Goal: Task Accomplishment & Management: Manage account settings

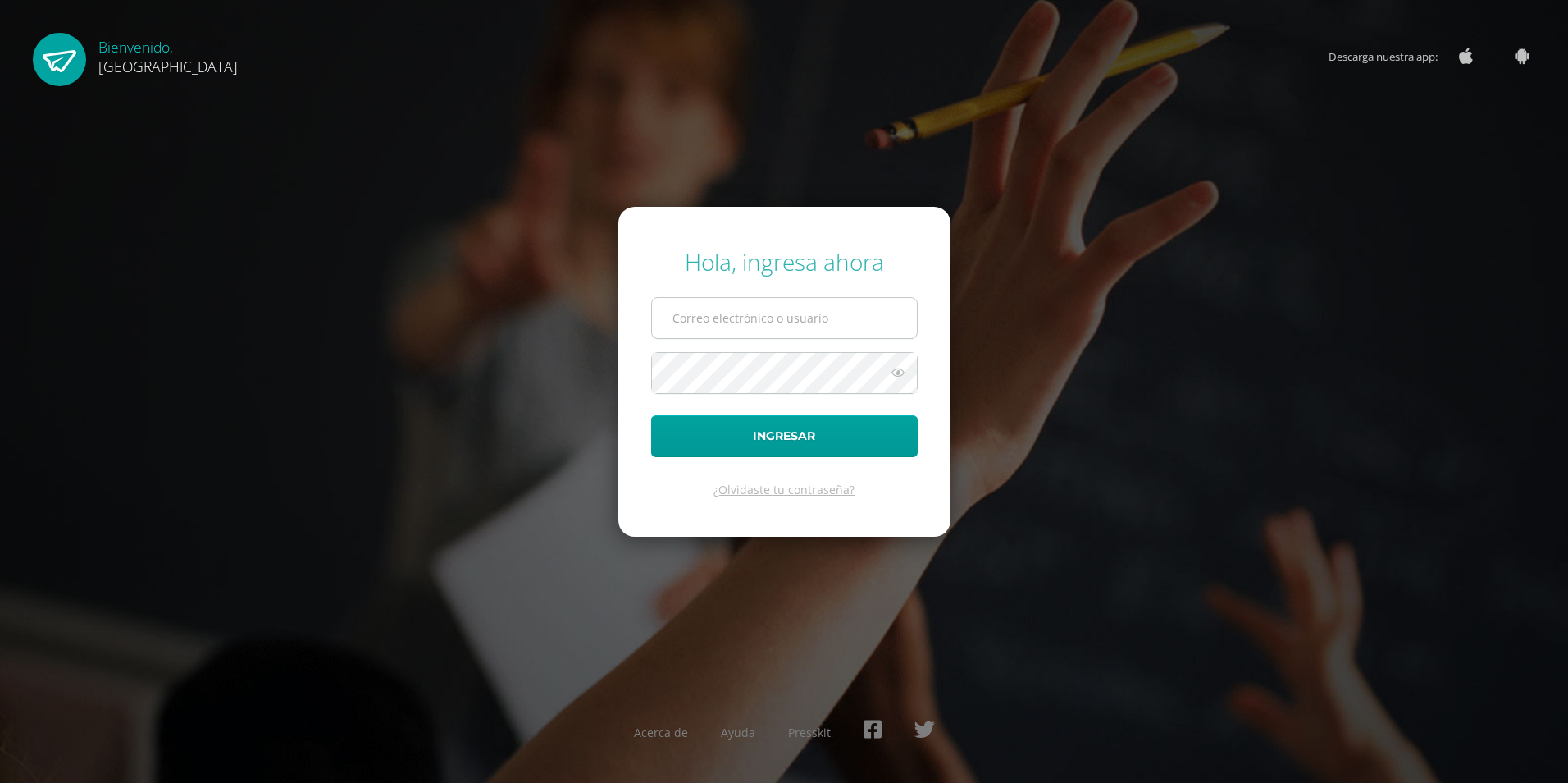
click at [758, 334] on input "text" at bounding box center [784, 318] width 264 height 40
type input "2019165"
click at [651, 415] on button "Ingresar" at bounding box center [784, 436] width 266 height 42
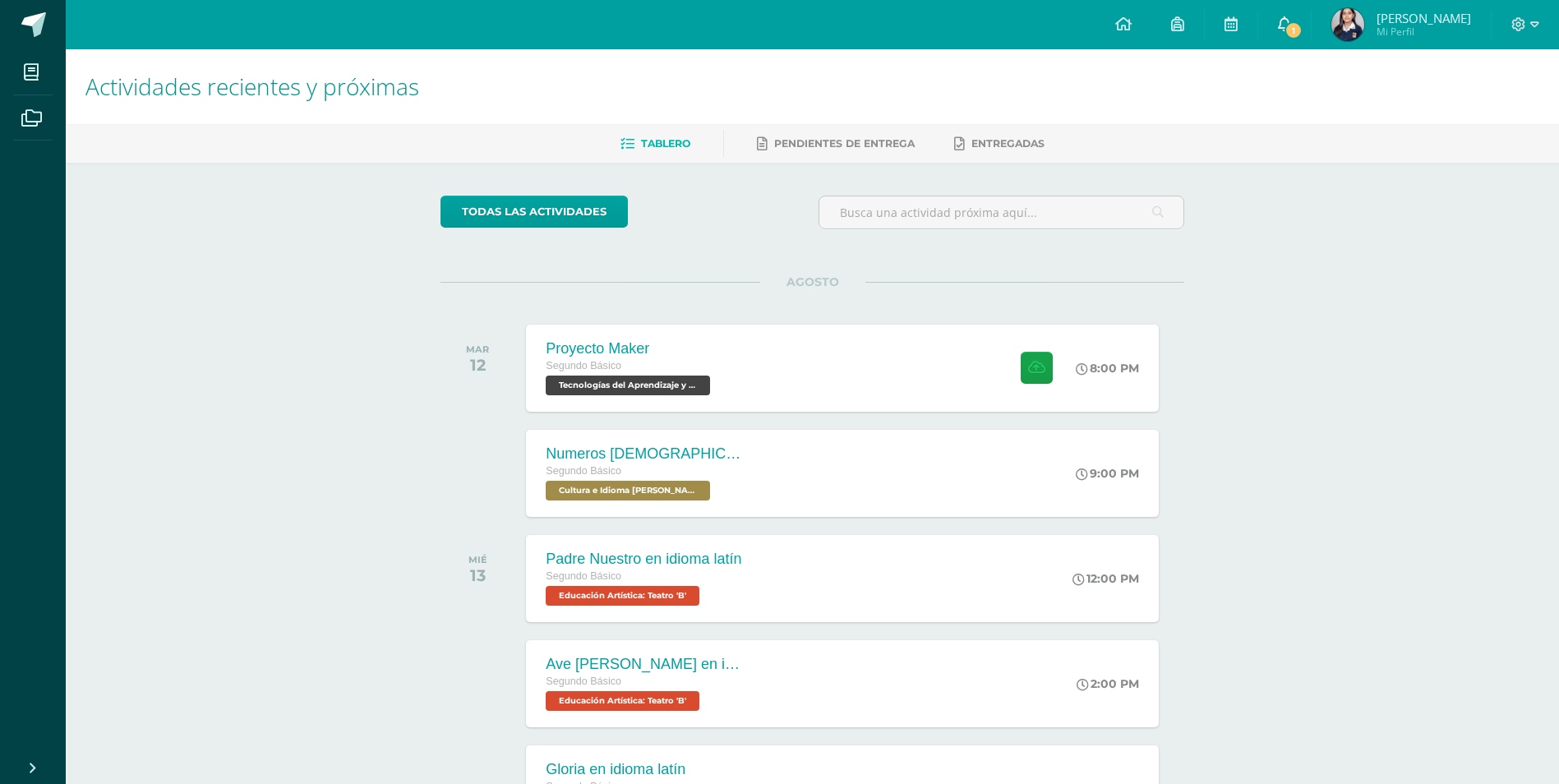
click at [1290, 19] on icon at bounding box center [1285, 24] width 13 height 15
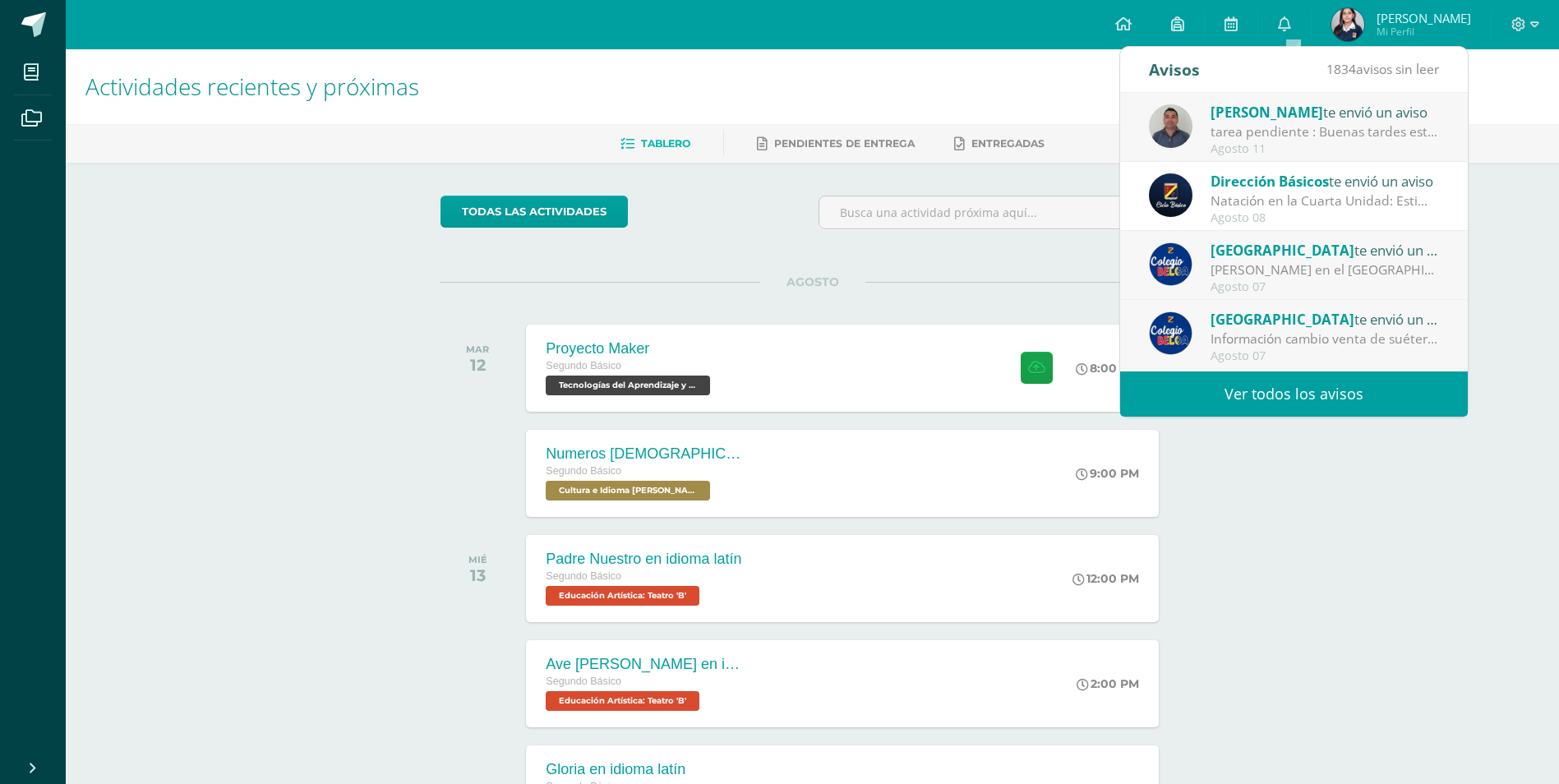
click at [1281, 125] on div "tarea pendiente : Buenas tardes estimado padre de familia, reciba un cordial sa…" at bounding box center [1324, 132] width 229 height 19
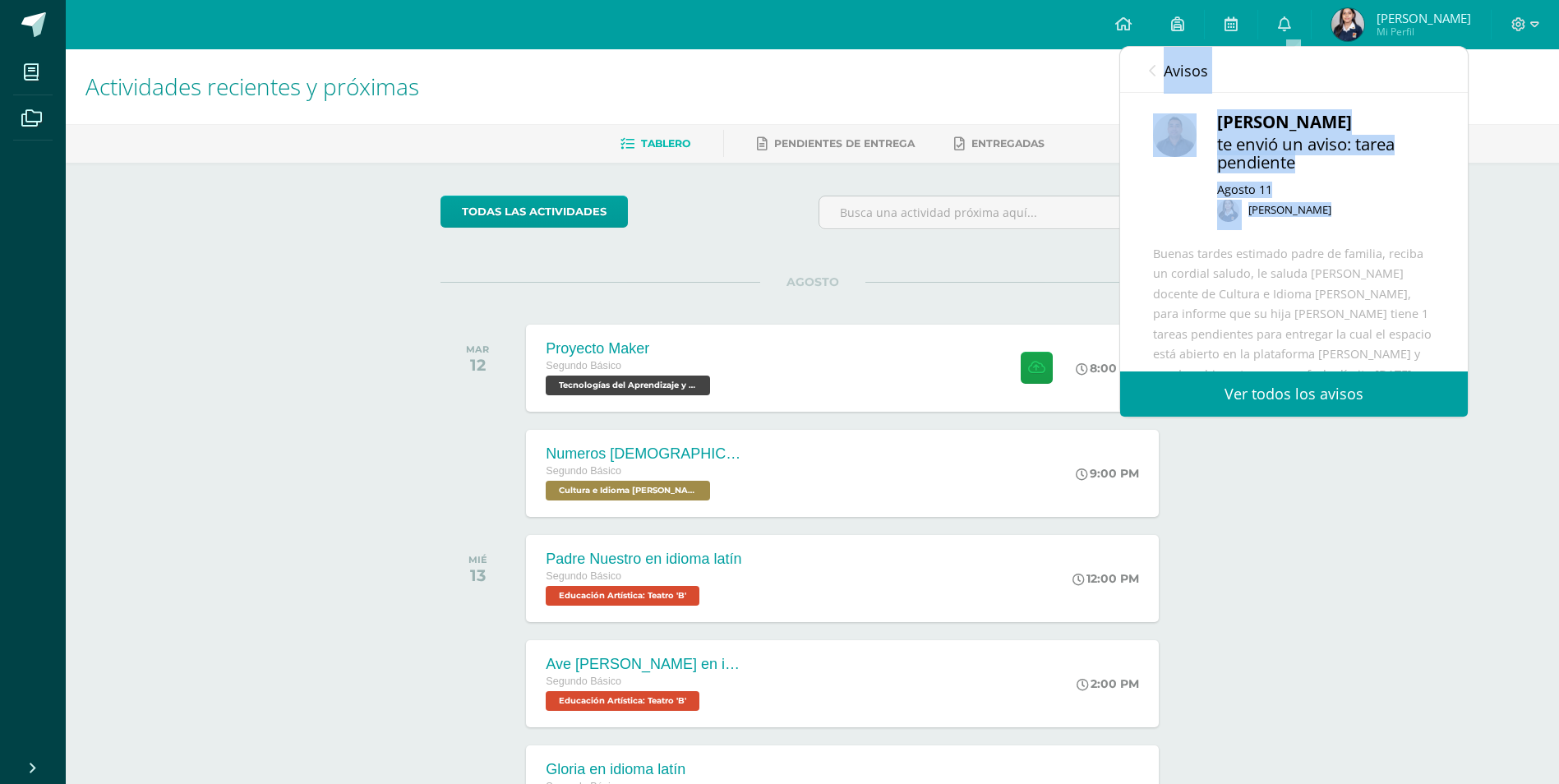
drag, startPoint x: 1156, startPoint y: 70, endPoint x: 1200, endPoint y: 248, distance: 183.4
click at [1200, 248] on div "Avisos 1833 avisos sin leer Avisos [PERSON_NAME] te envió un aviso tarea pendie…" at bounding box center [1293, 231] width 347 height 369
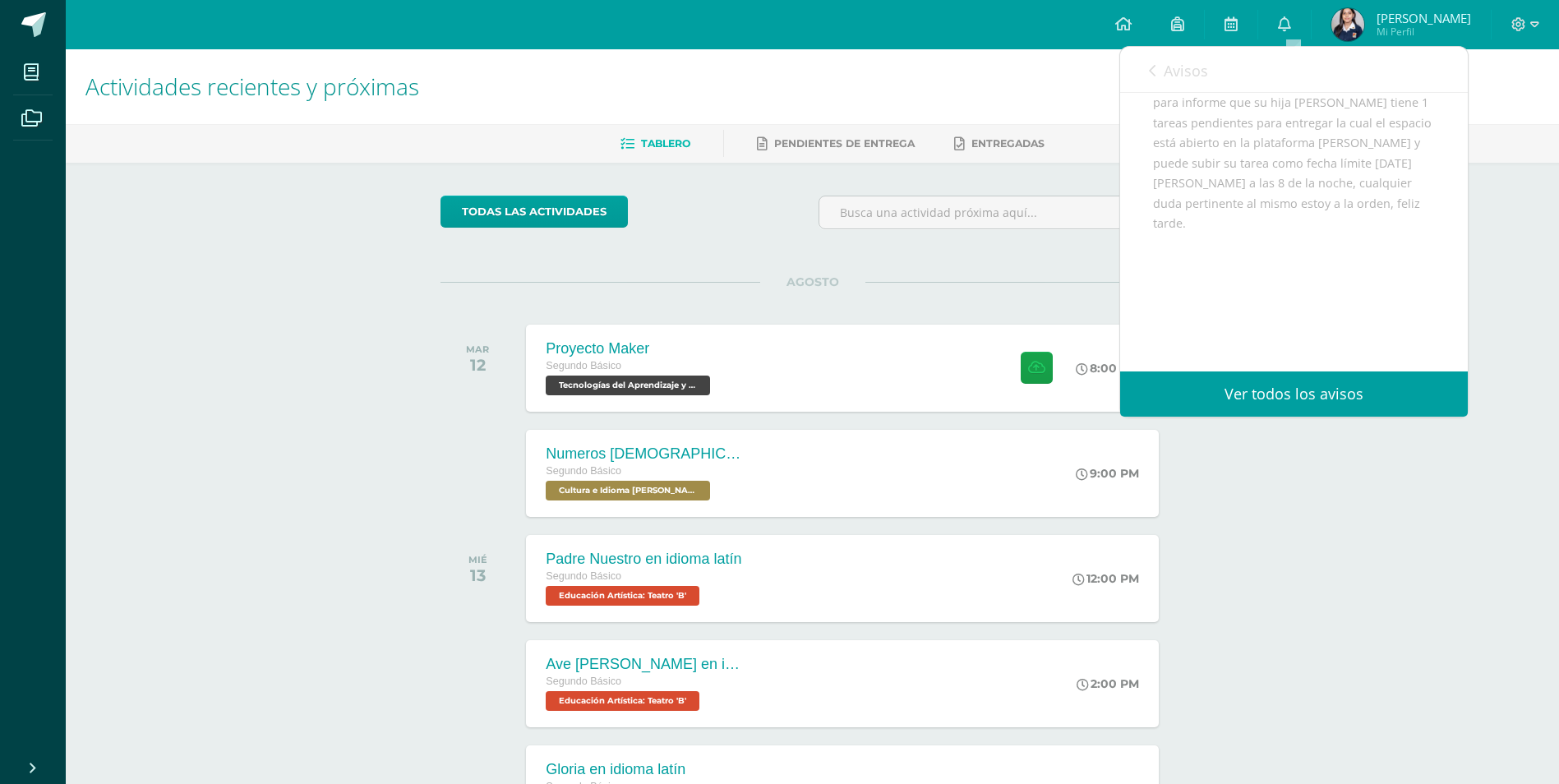
click at [1212, 265] on div "Buenas tardes estimado padre de familia, reciba un cordial saludo, le saluda [P…" at bounding box center [1293, 194] width 282 height 322
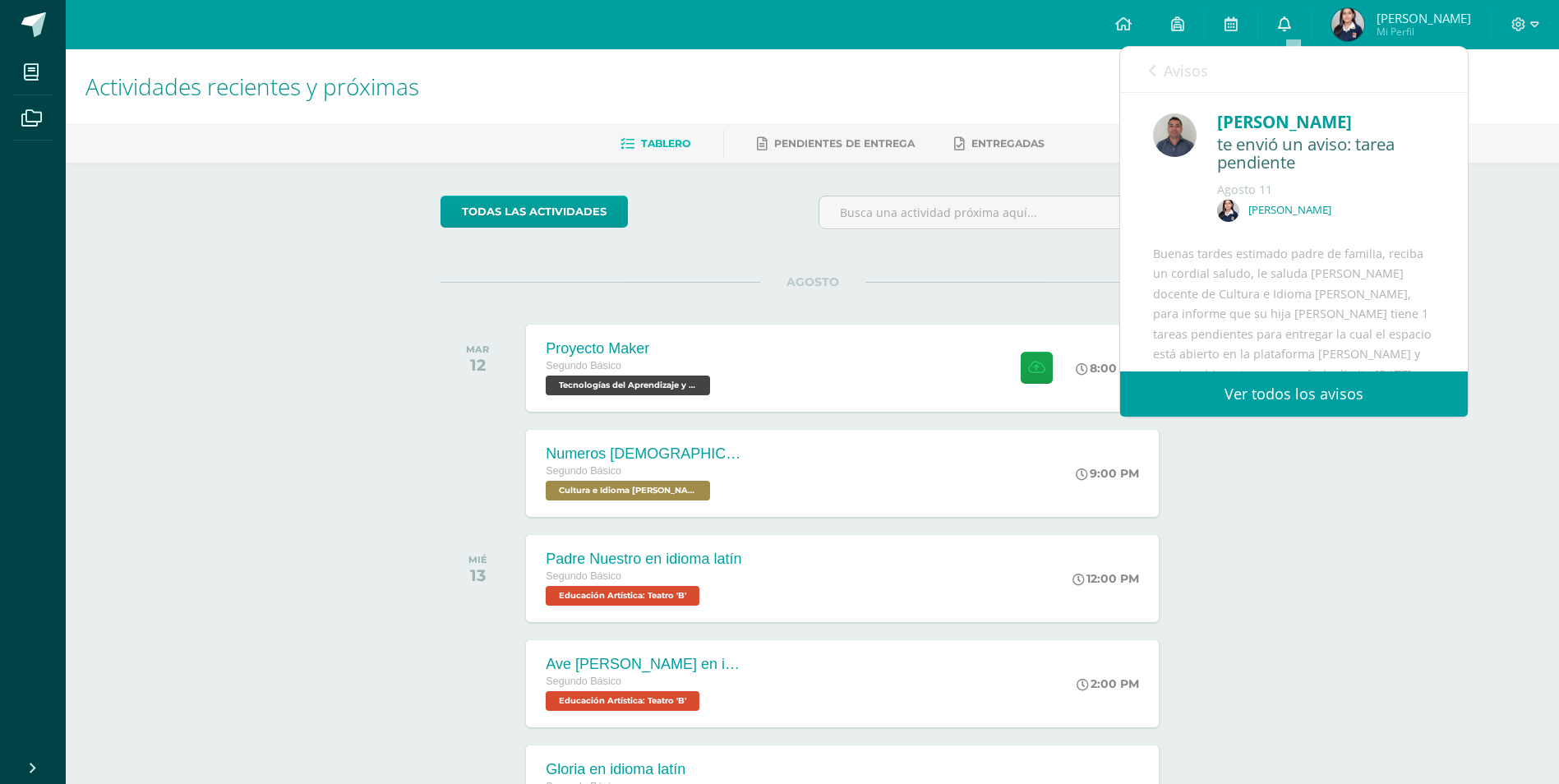
click at [1283, 33] on link "0" at bounding box center [1284, 25] width 52 height 49
click at [1290, 28] on icon at bounding box center [1285, 24] width 13 height 15
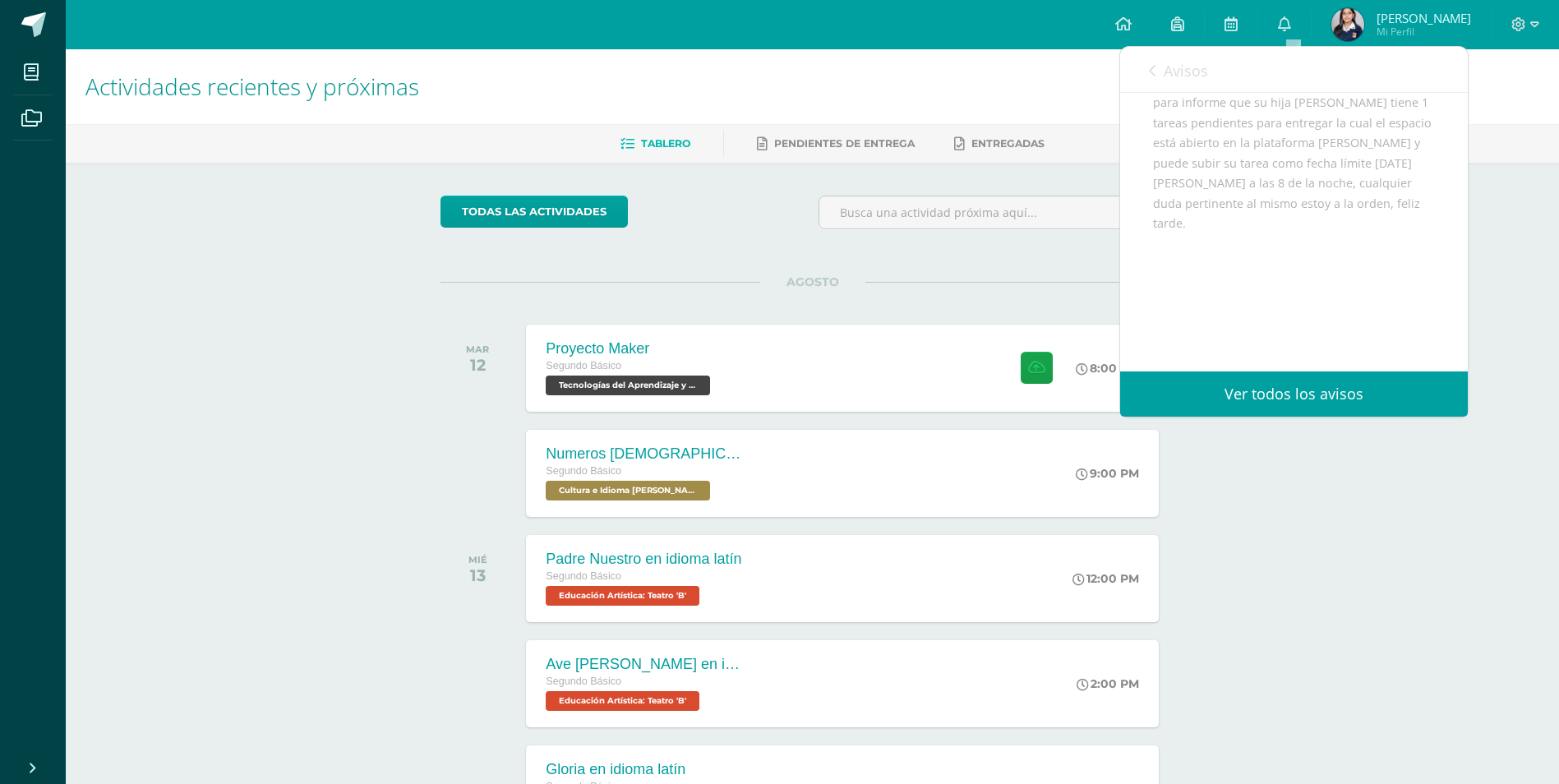
click at [1491, 285] on div "Actividades recientes y próximas Tablero Pendientes de entrega Entregadas todas…" at bounding box center [812, 545] width 1493 height 991
